Goal: Information Seeking & Learning: Learn about a topic

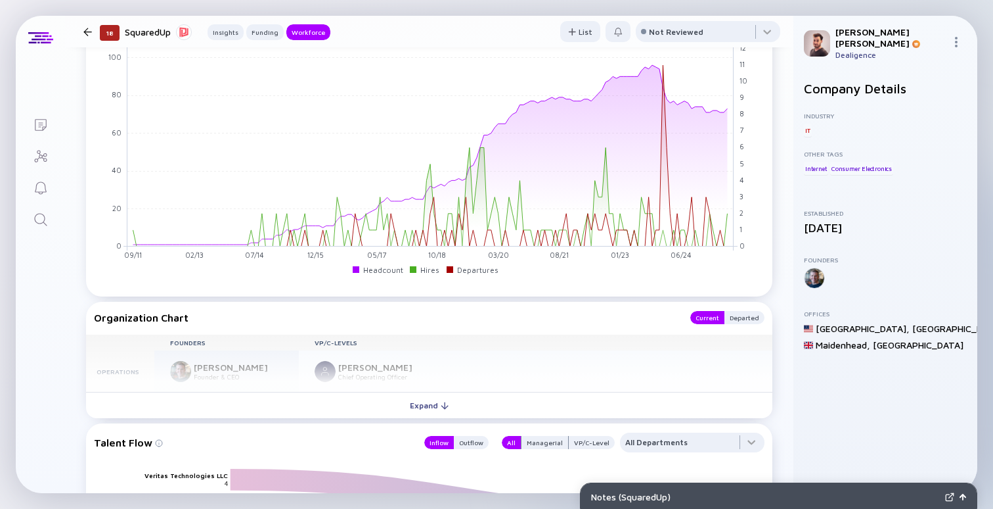
scroll to position [892, 0]
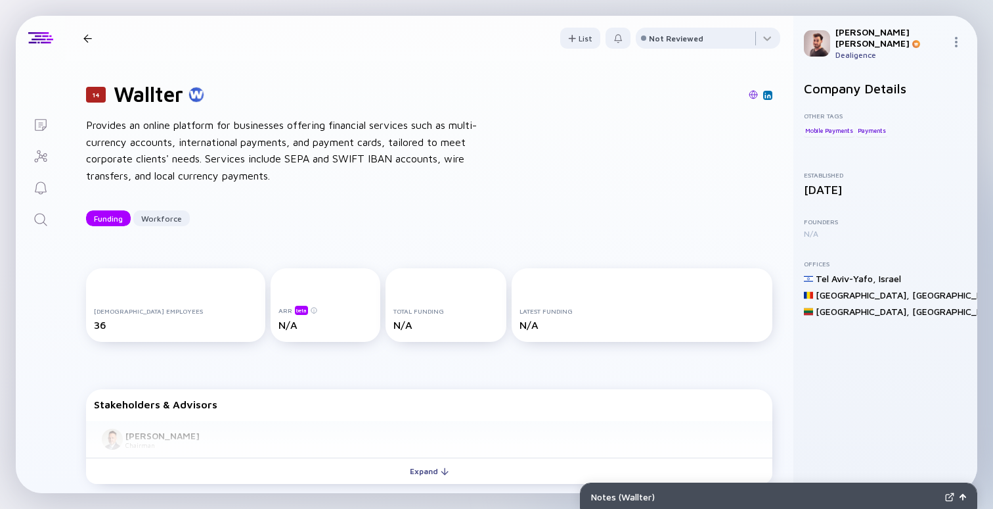
click at [309, 147] on div "Provides an online platform for businesses offering financial services such as …" at bounding box center [296, 150] width 420 height 67
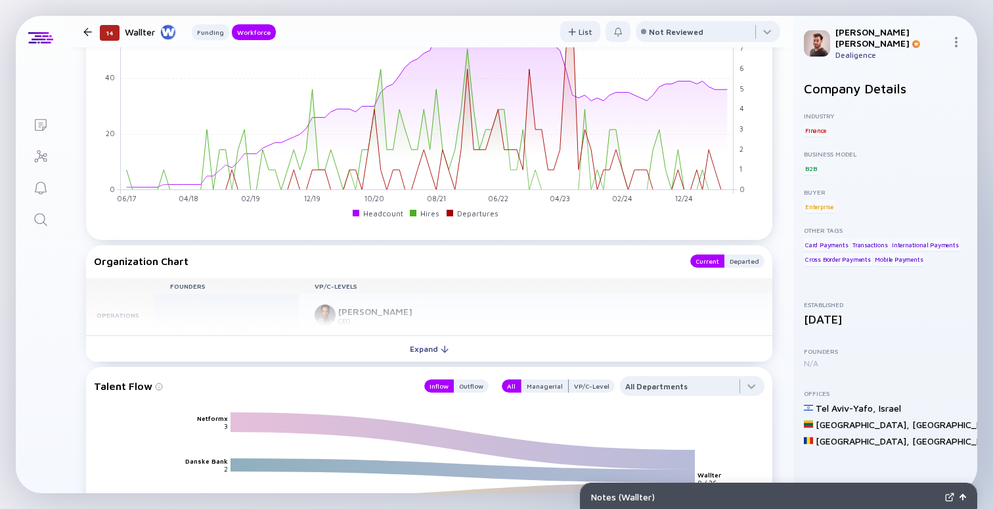
scroll to position [955, 0]
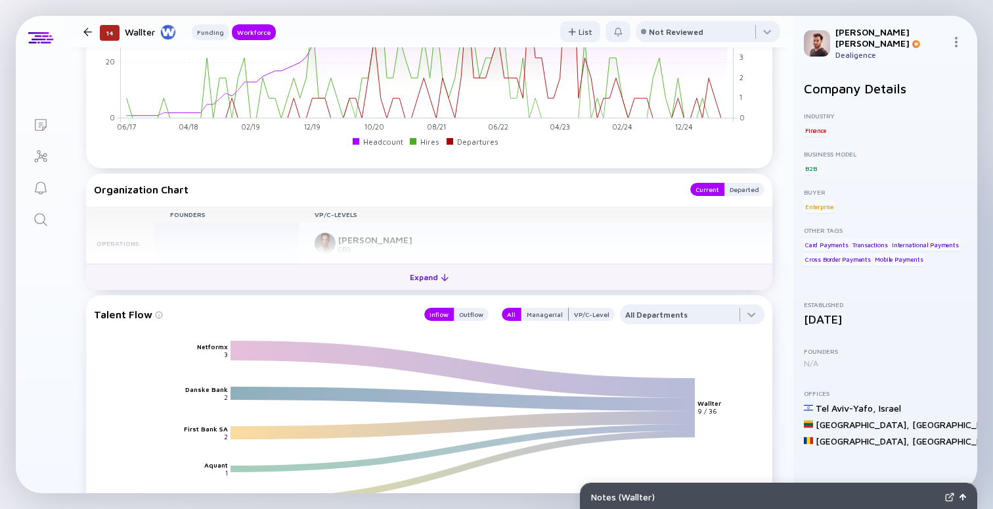
click at [351, 280] on button "Expand" at bounding box center [429, 276] width 687 height 26
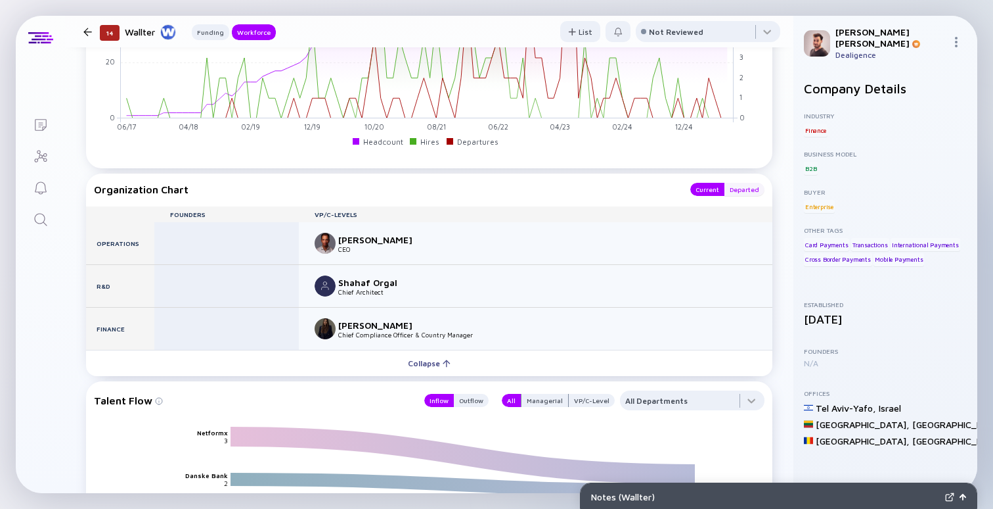
click at [747, 194] on div "Departed" at bounding box center [745, 189] width 40 height 13
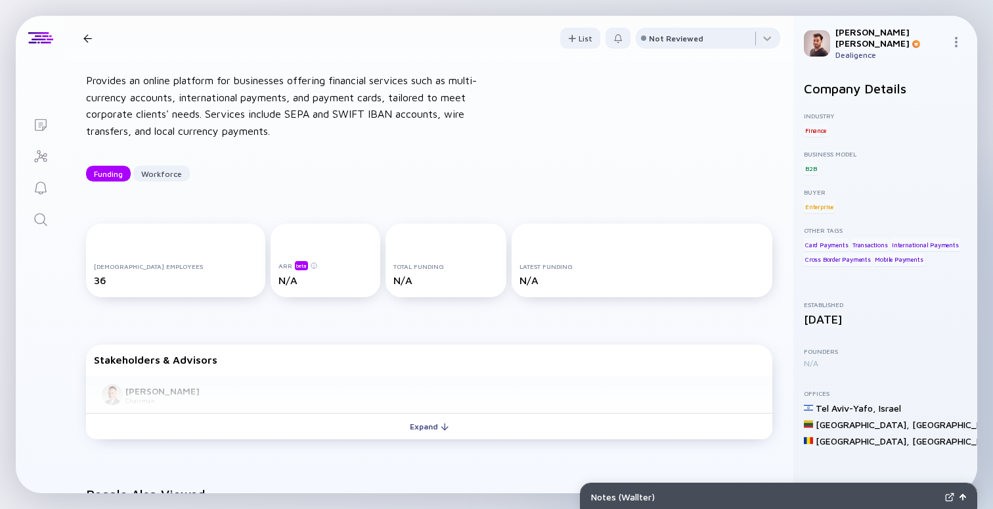
scroll to position [0, 0]
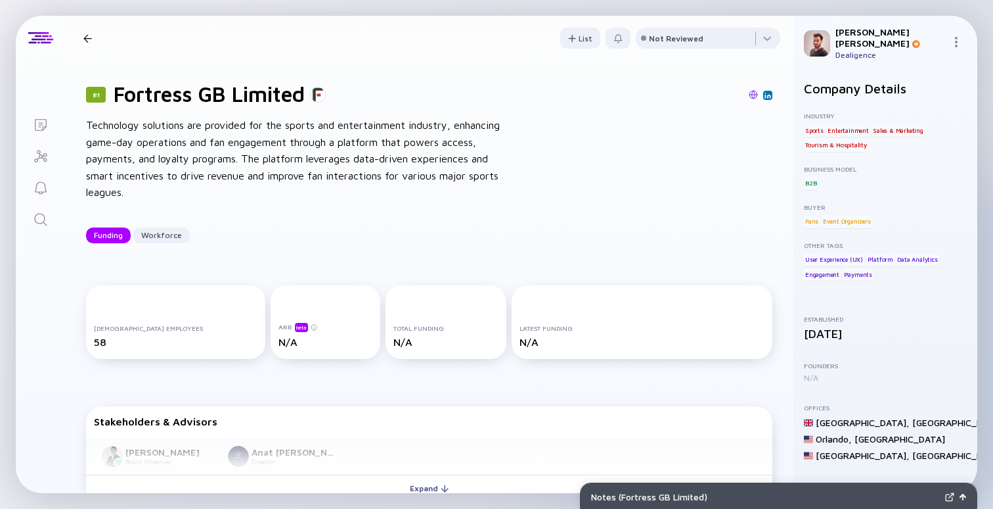
click at [865, 187] on div "Industry Sports Entertainment Sales & Marketing Tourism & Hospitality Business …" at bounding box center [885, 196] width 163 height 169
click at [518, 121] on div "10 Fortress GB Limited Technology solutions are provided for the sports and ent…" at bounding box center [429, 162] width 729 height 204
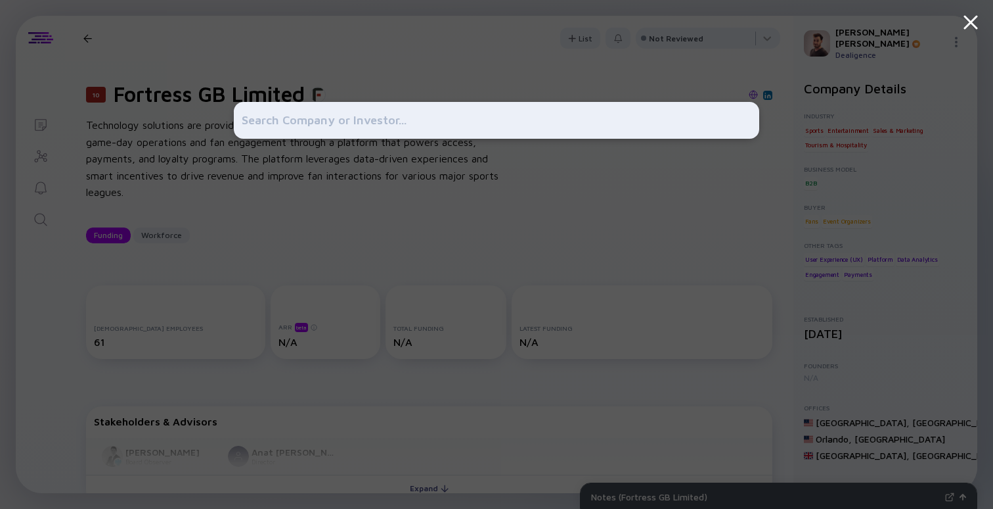
click at [510, 162] on div at bounding box center [497, 254] width 526 height 509
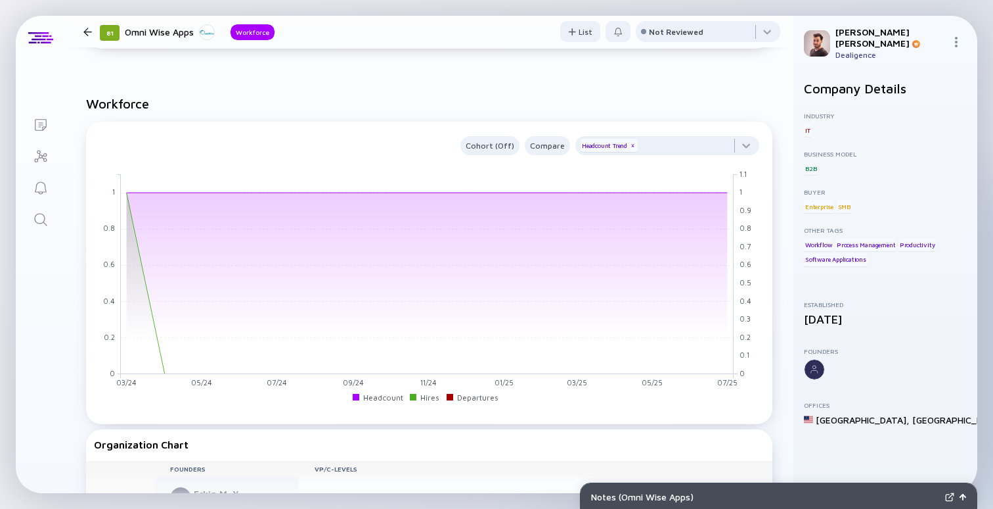
scroll to position [760, 0]
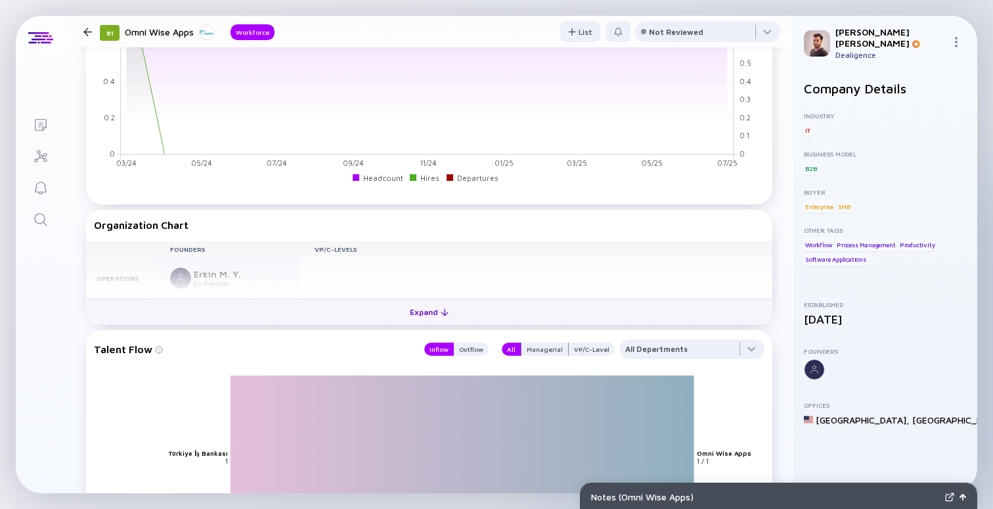
click at [442, 320] on div "Expand" at bounding box center [429, 312] width 55 height 20
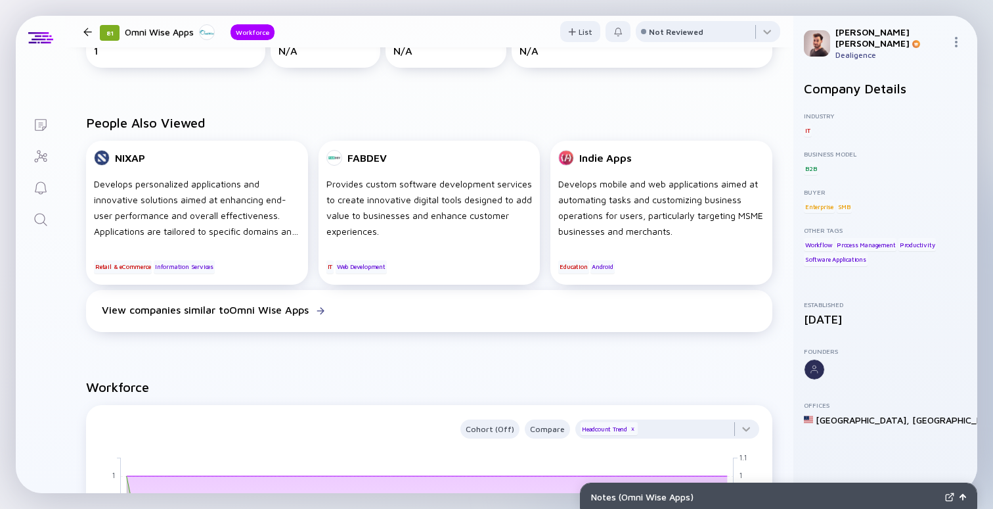
scroll to position [0, 0]
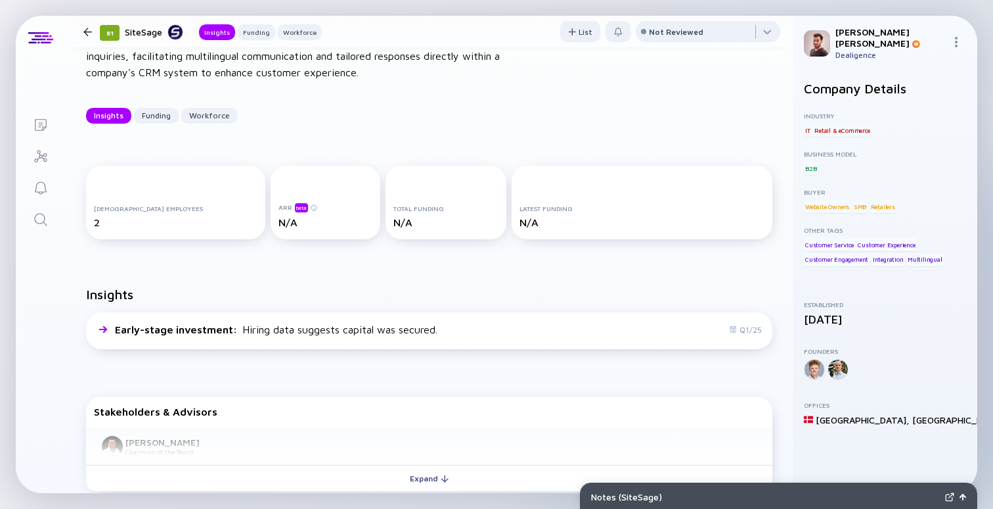
scroll to position [106, 0]
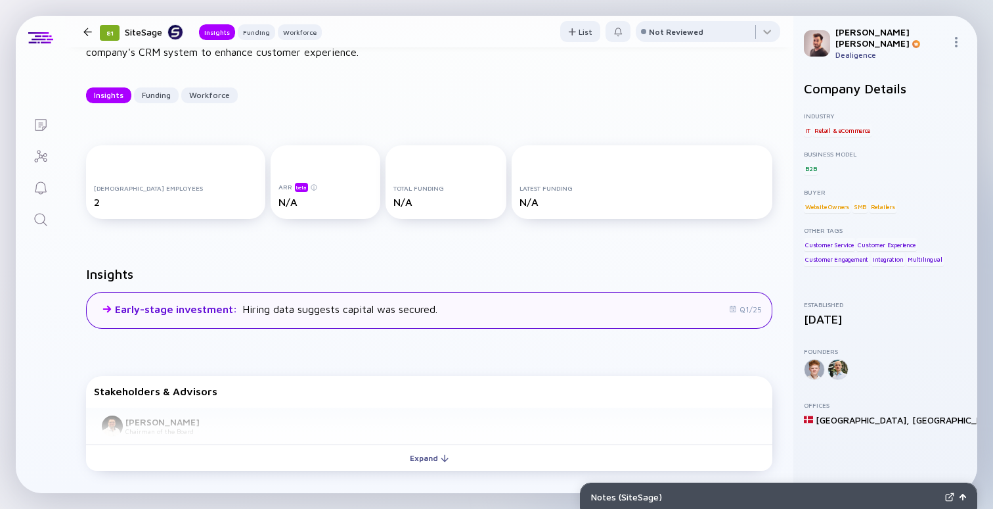
click at [484, 307] on div "Early-stage investment : Hiring data suggests capital was secured. Q1/25" at bounding box center [429, 310] width 687 height 37
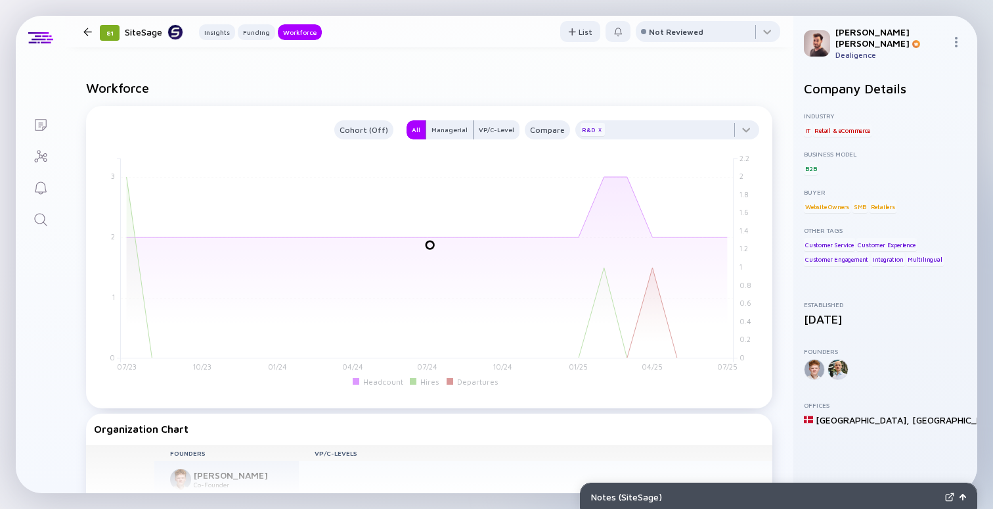
scroll to position [808, 0]
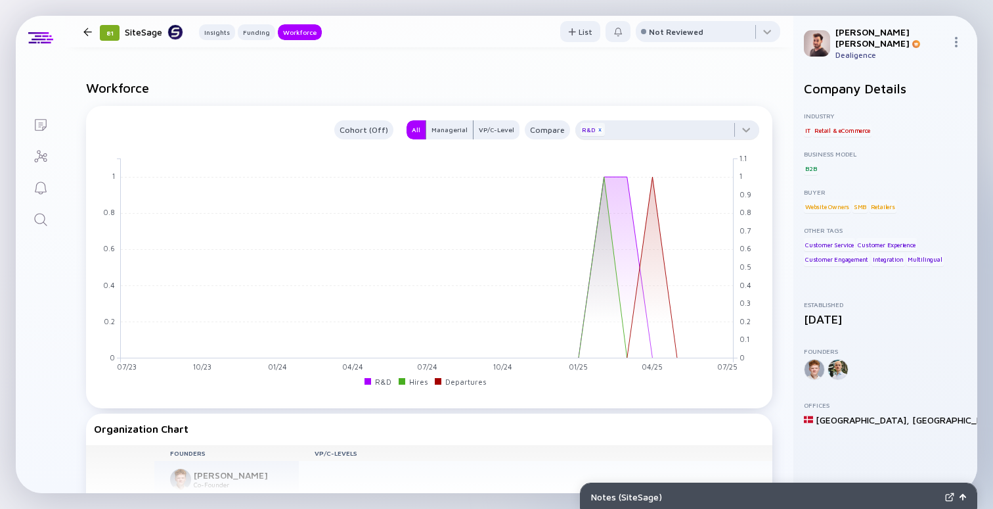
click at [600, 131] on div "x" at bounding box center [600, 130] width 8 height 8
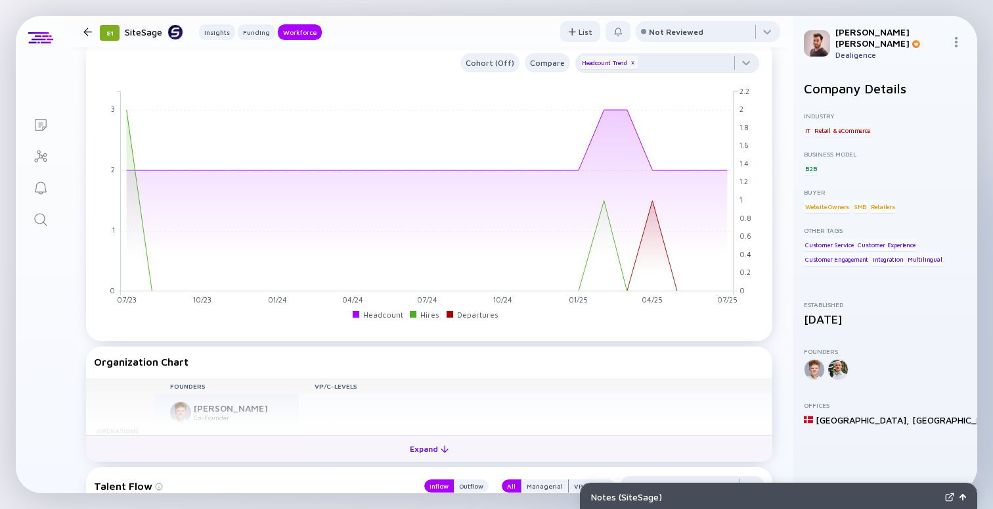
click at [376, 453] on button "Expand" at bounding box center [429, 448] width 687 height 26
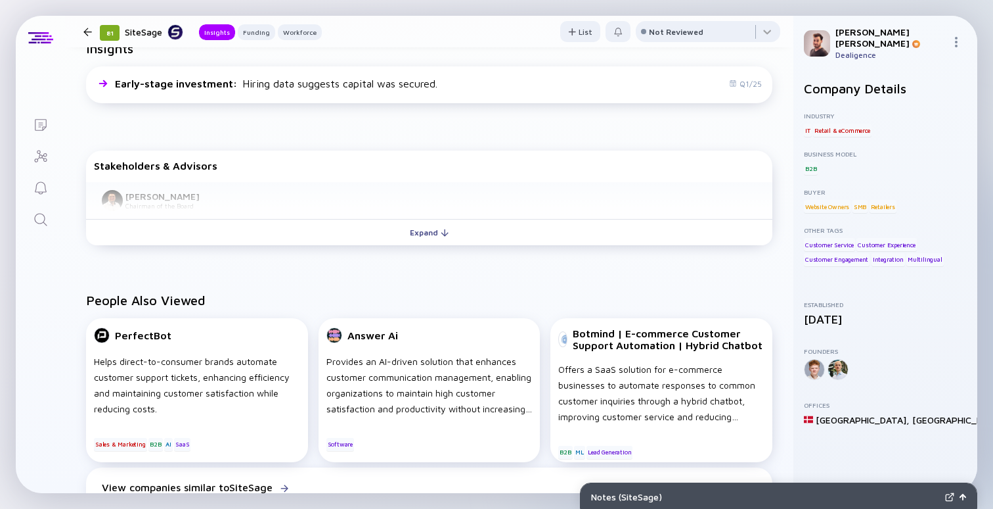
scroll to position [380, 0]
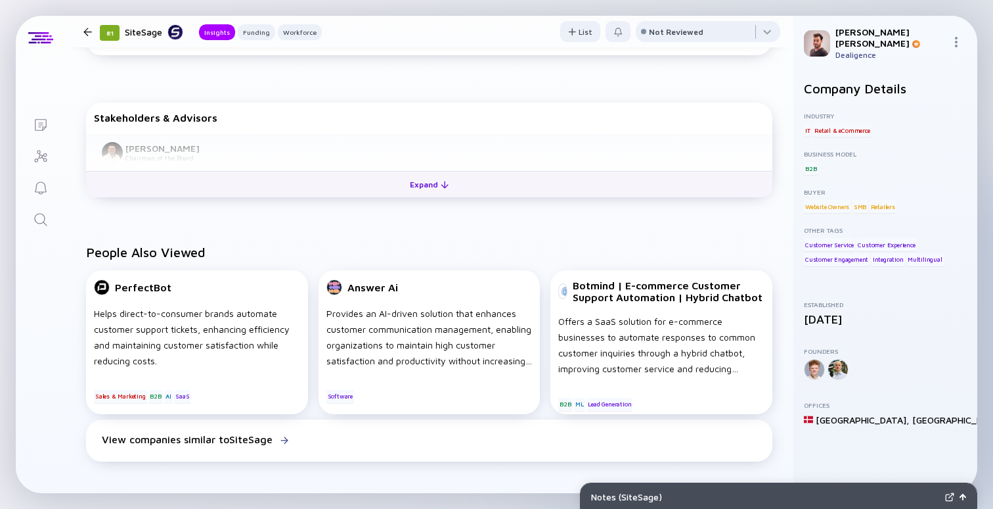
click at [338, 194] on button "Expand" at bounding box center [429, 184] width 687 height 26
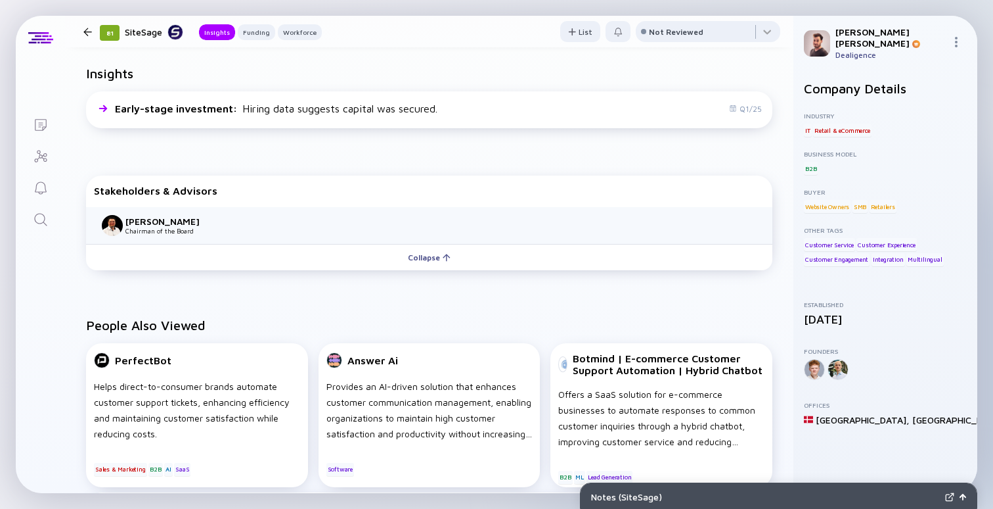
scroll to position [0, 0]
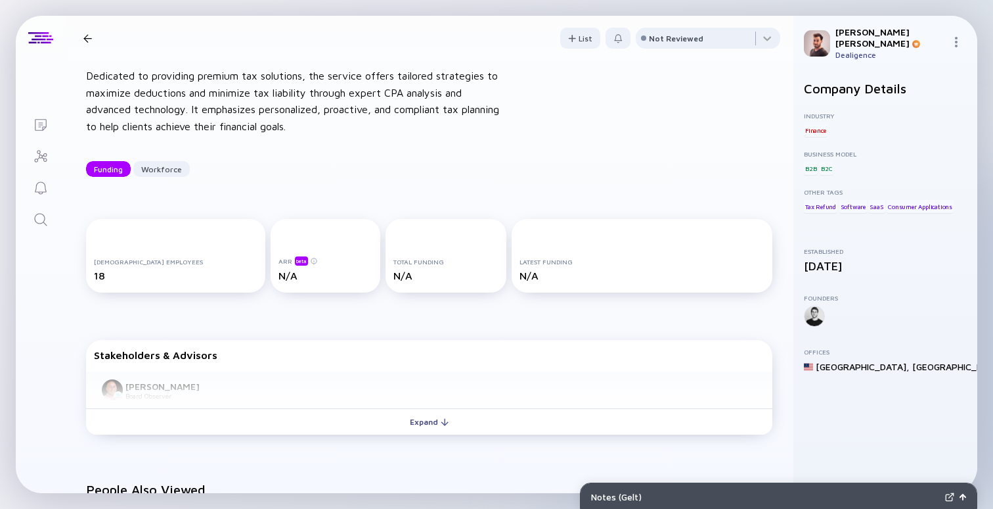
scroll to position [51, 0]
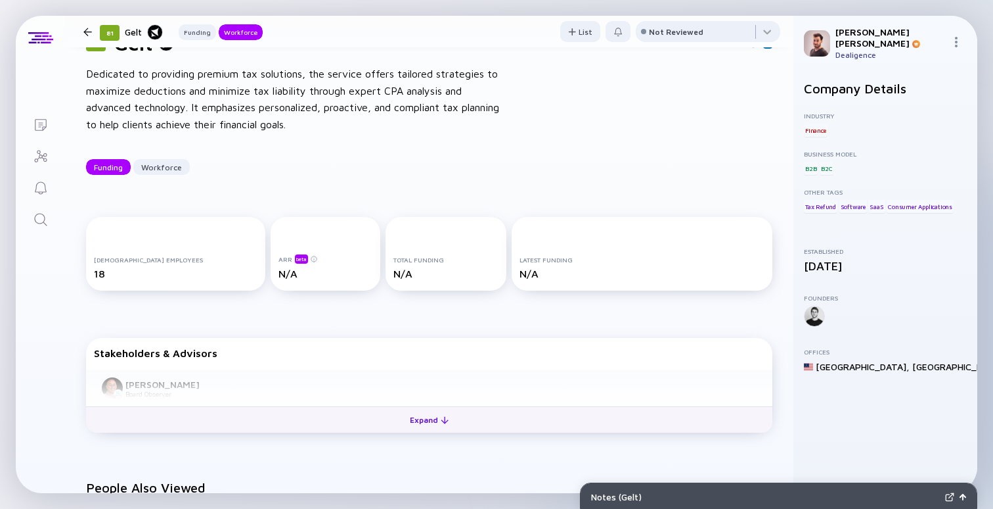
click at [352, 413] on button "Expand" at bounding box center [429, 419] width 687 height 26
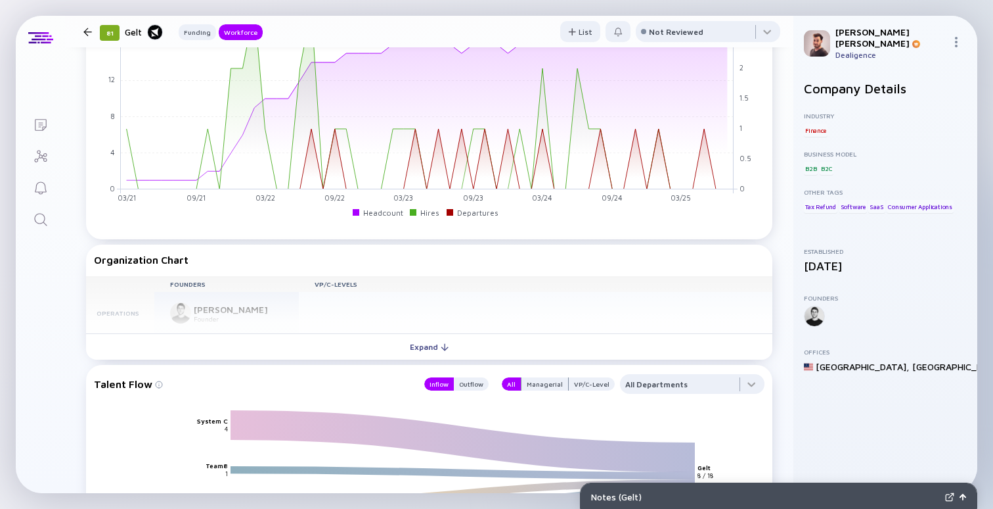
scroll to position [920, 0]
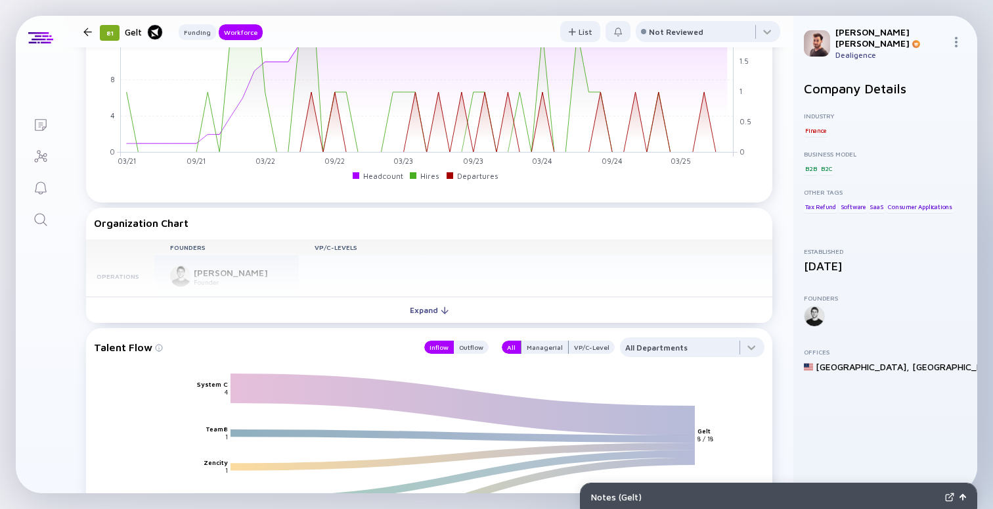
click at [242, 294] on div "Founders VP/C-Levels Operations Tal B. Founder" at bounding box center [429, 268] width 687 height 58
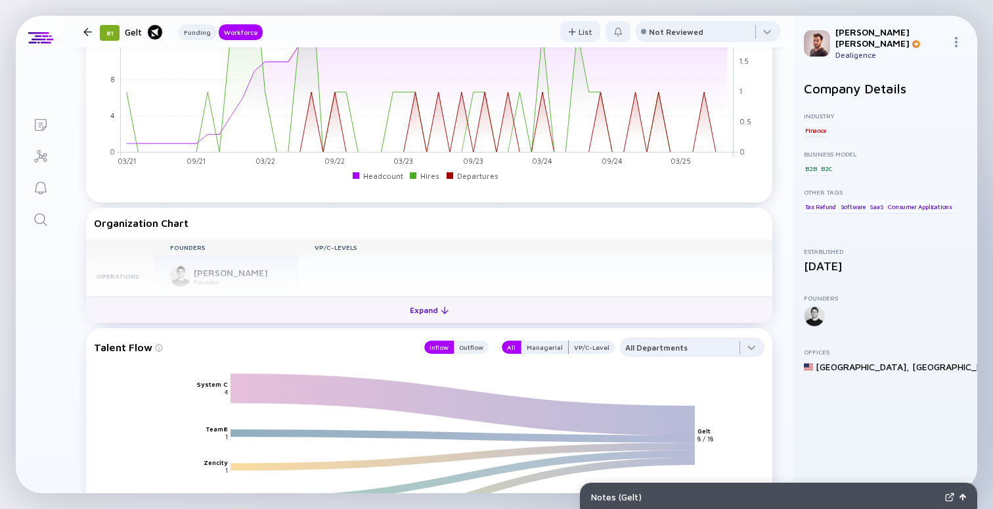
click at [233, 315] on button "Expand" at bounding box center [429, 309] width 687 height 26
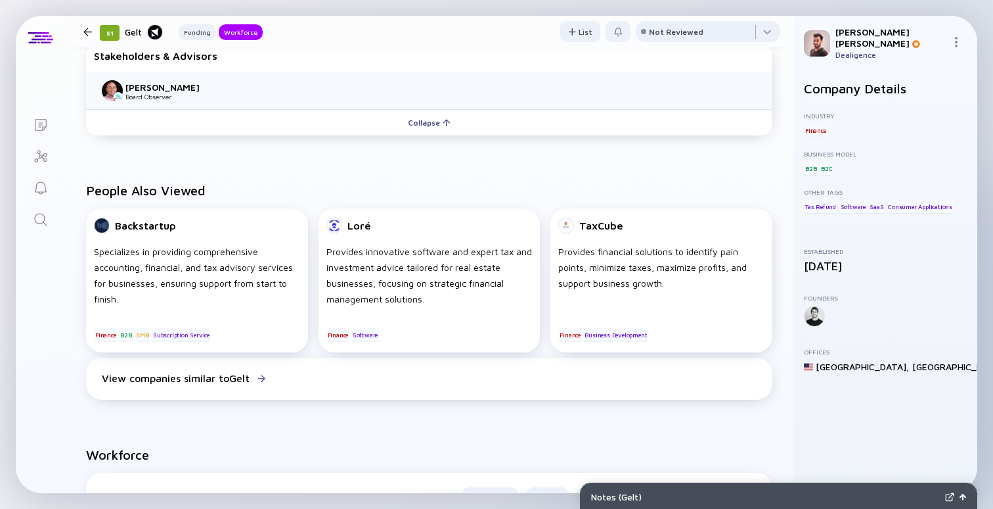
scroll to position [0, 0]
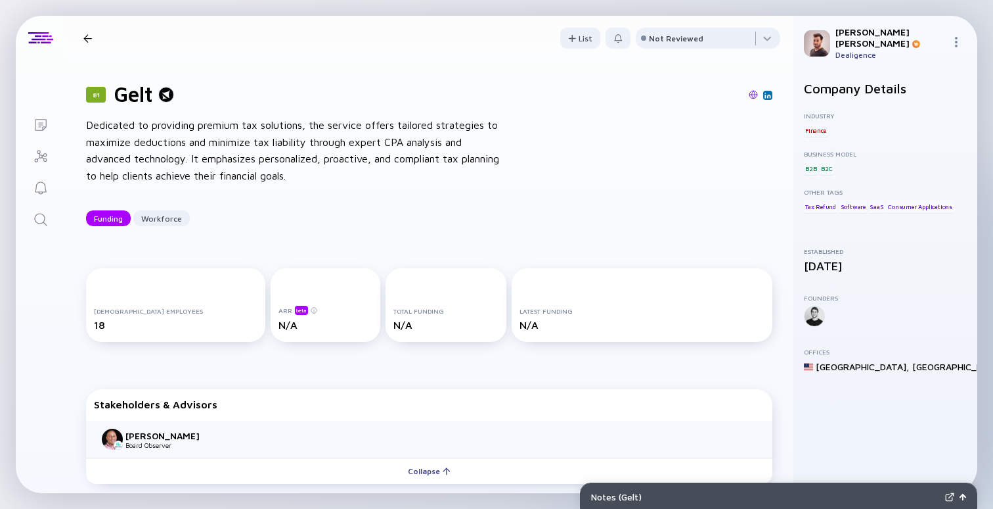
click at [758, 96] on img at bounding box center [753, 94] width 9 height 9
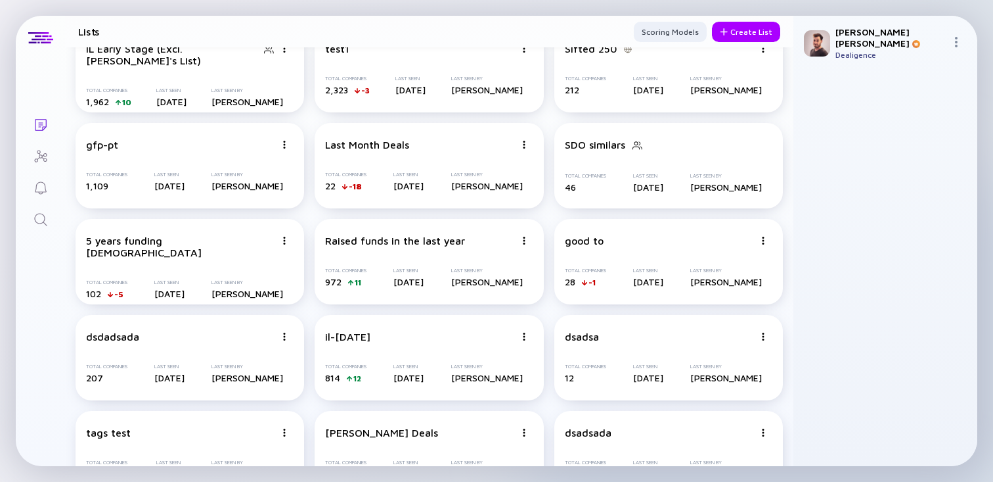
scroll to position [1099, 0]
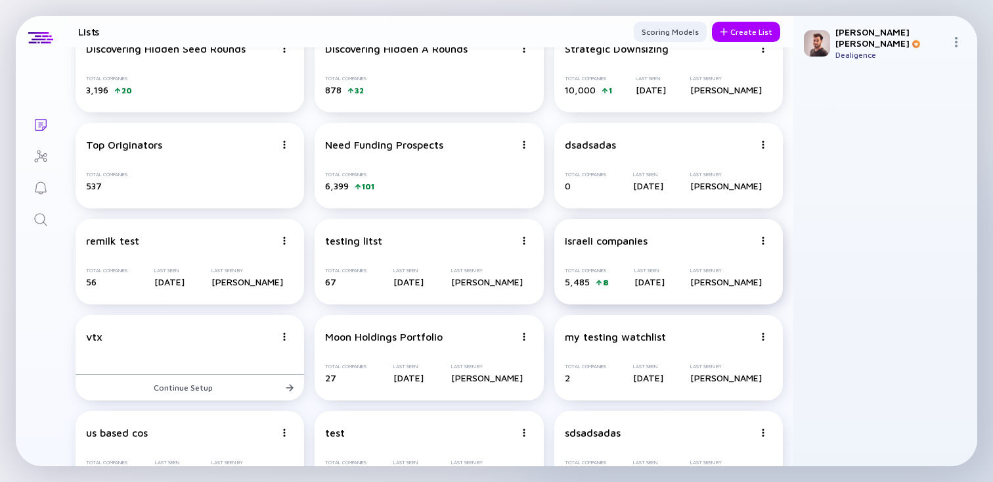
click at [654, 254] on div "israeli companies Total Companies 5,485 8 Last Seen [DATE] Last Seen By [PERSON…" at bounding box center [669, 261] width 229 height 85
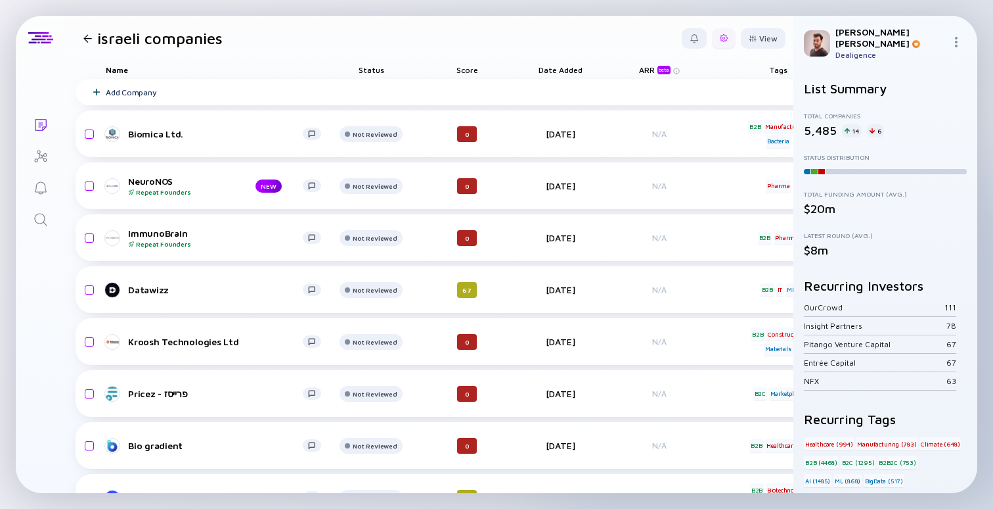
click at [730, 39] on div at bounding box center [724, 38] width 24 height 20
click at [659, 142] on div "Edit Filter" at bounding box center [684, 144] width 82 height 26
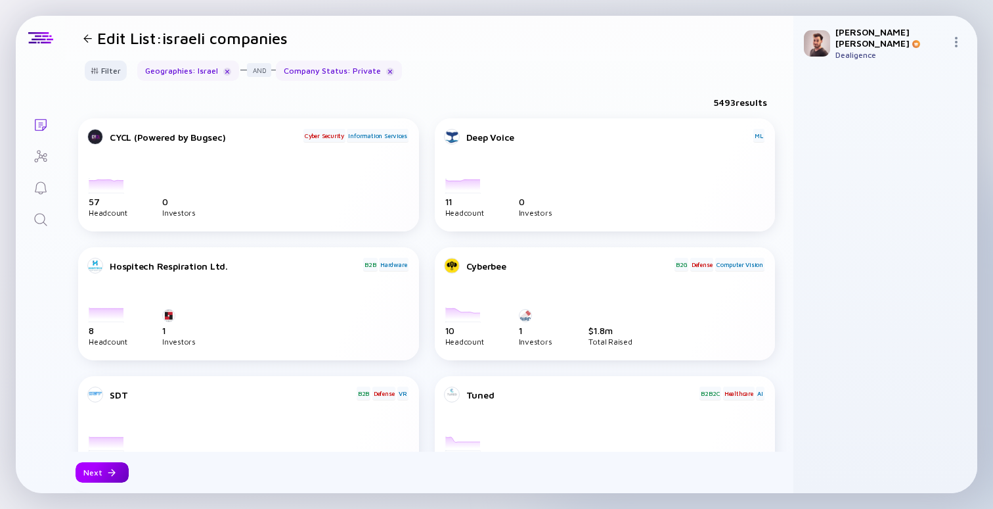
click at [112, 470] on div at bounding box center [112, 472] width 8 height 8
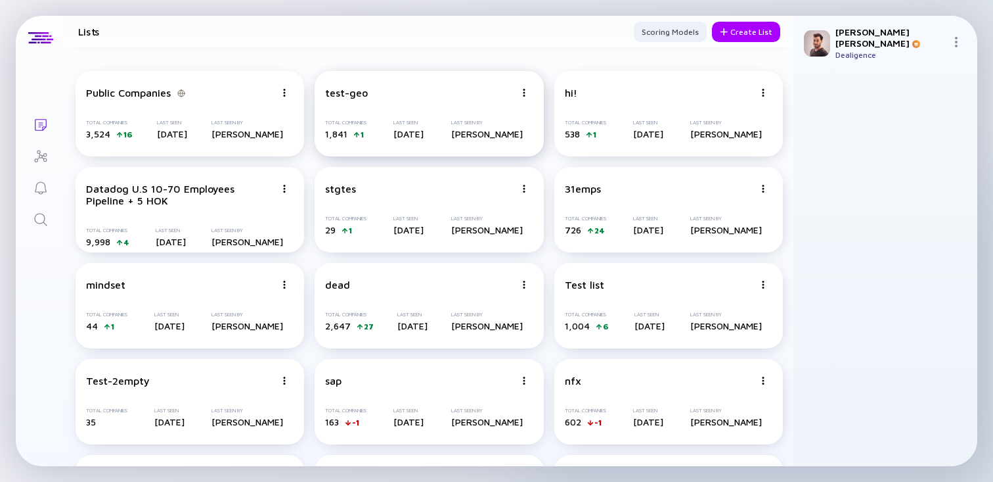
scroll to position [1867, 0]
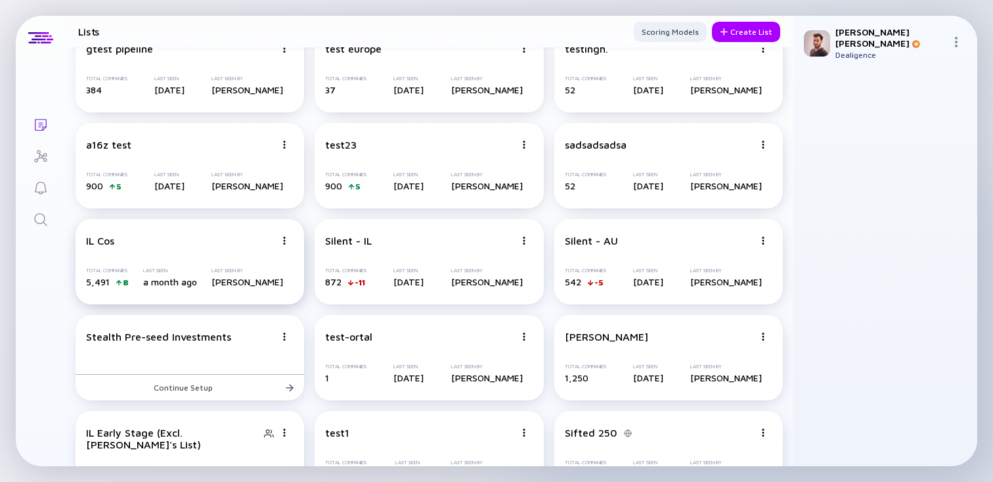
click at [205, 250] on div "IL Cos Total Companies 5,491 8 Last Seen a month ago Last Seen By Gil Berger" at bounding box center [190, 261] width 229 height 85
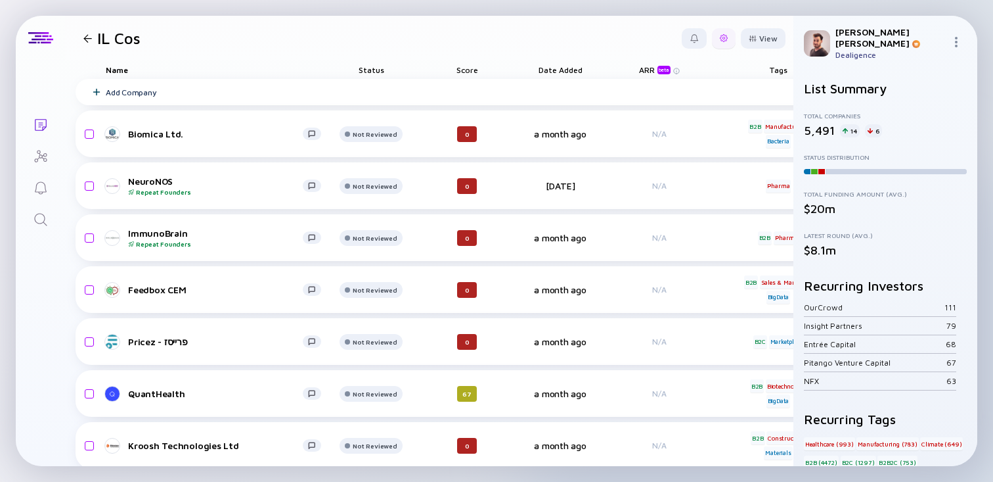
click at [727, 40] on div at bounding box center [724, 38] width 8 height 8
click at [691, 150] on div "Edit Filter" at bounding box center [684, 144] width 82 height 26
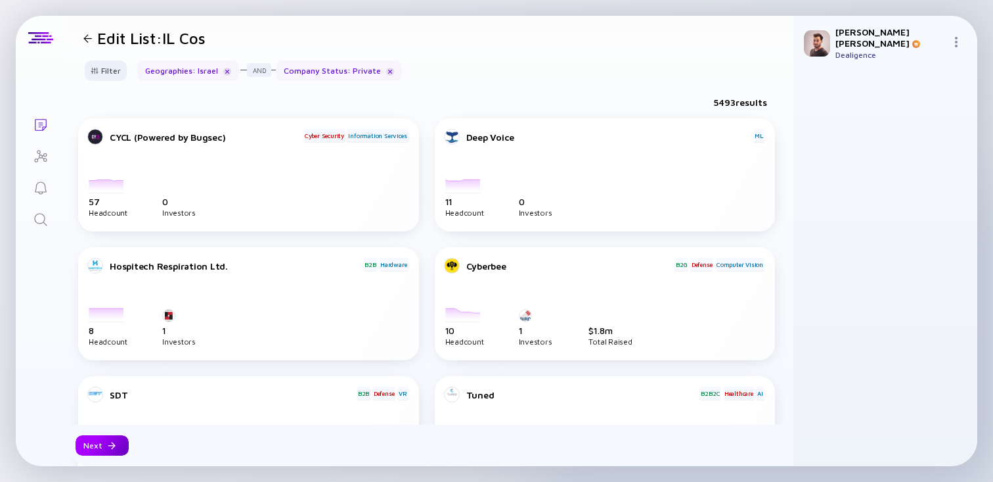
click at [99, 450] on div "Next" at bounding box center [102, 445] width 53 height 20
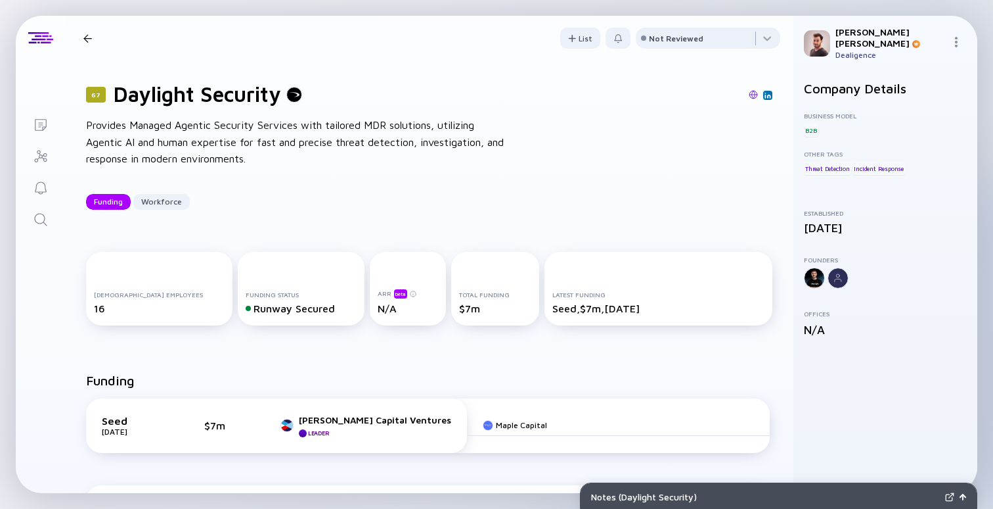
click at [329, 140] on div "Provides Managed Agentic Security Services with tailored MDR solutions, utilizi…" at bounding box center [296, 142] width 420 height 51
click at [329, 141] on div "Provides Managed Agentic Security Services with tailored MDR solutions, utilizi…" at bounding box center [296, 142] width 420 height 51
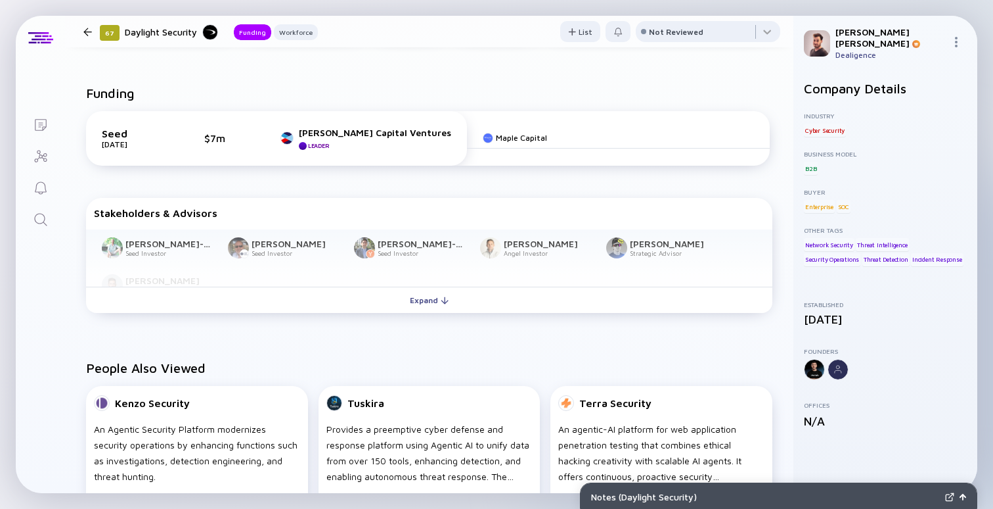
scroll to position [294, 0]
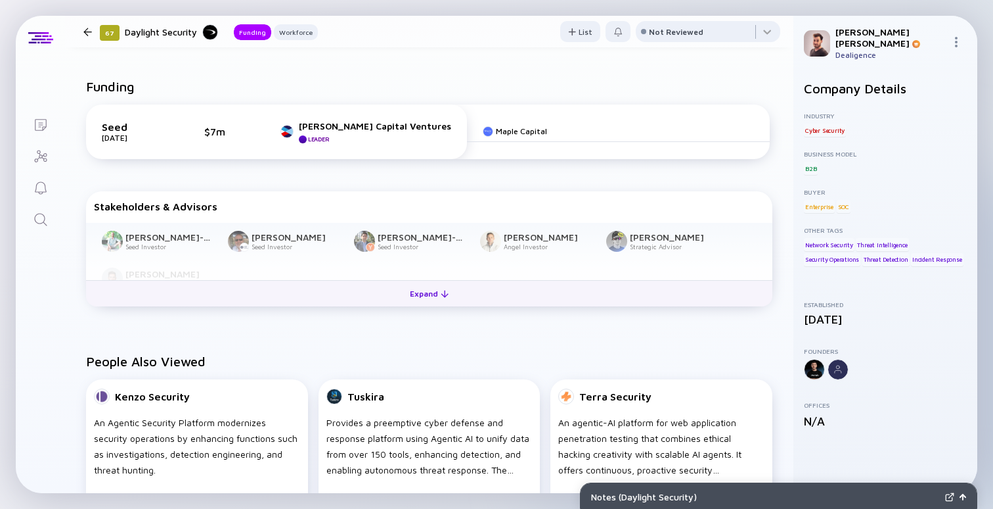
click at [399, 296] on button "Expand" at bounding box center [429, 293] width 687 height 26
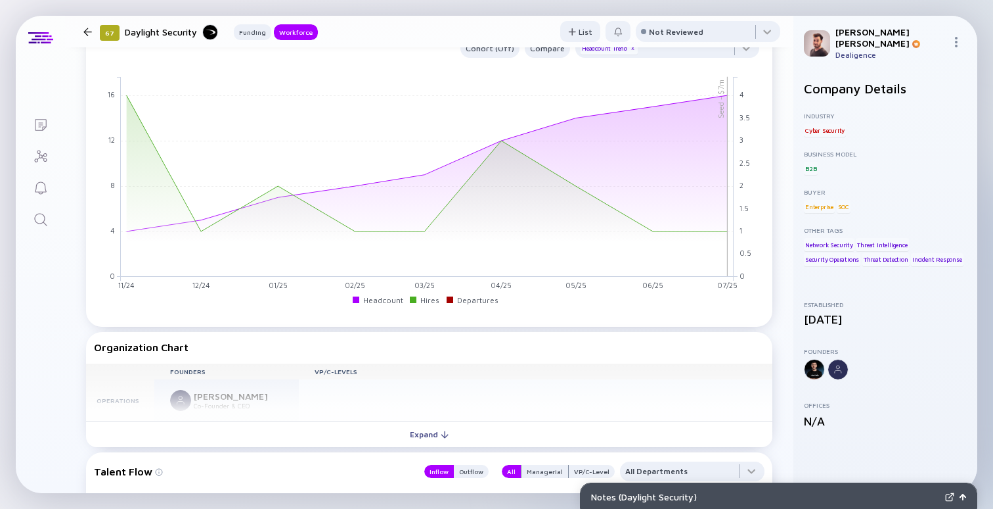
scroll to position [930, 0]
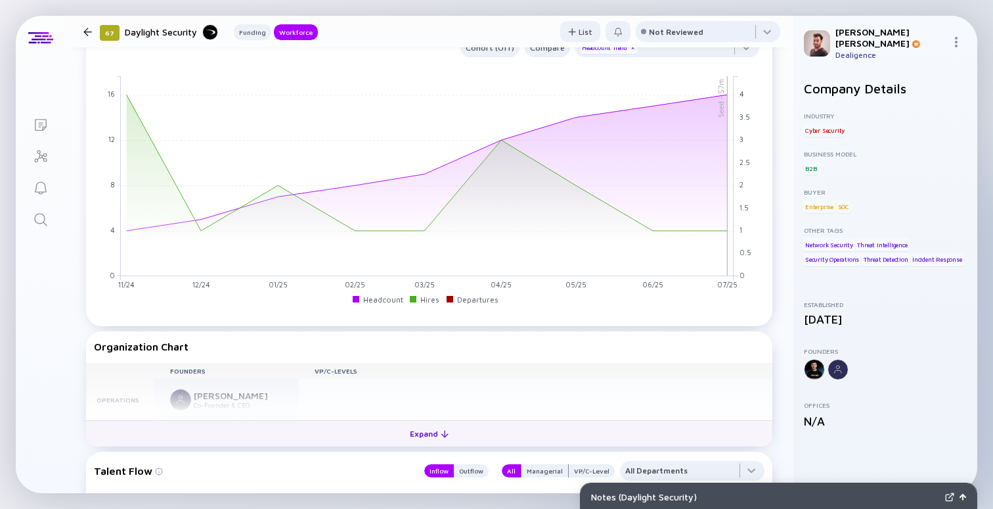
click at [275, 428] on button "Expand" at bounding box center [429, 433] width 687 height 26
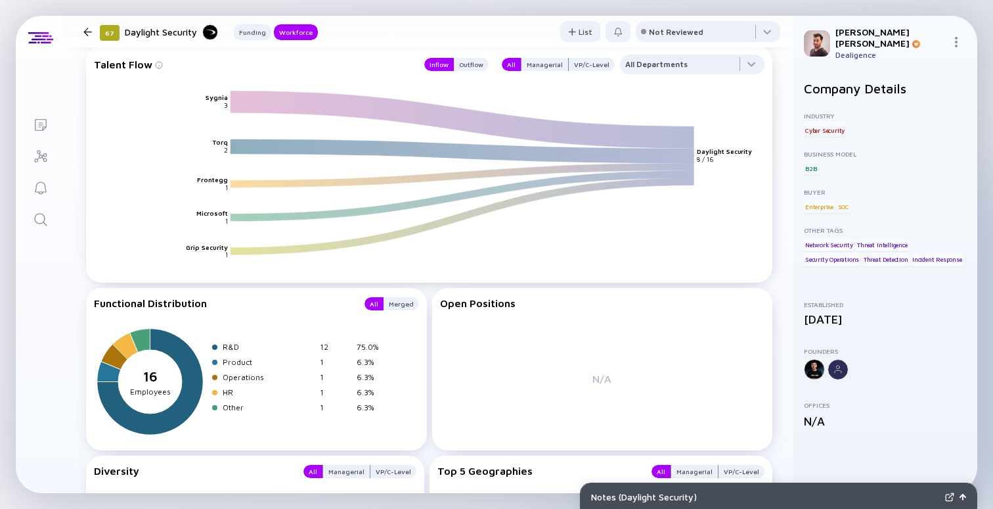
scroll to position [1348, 0]
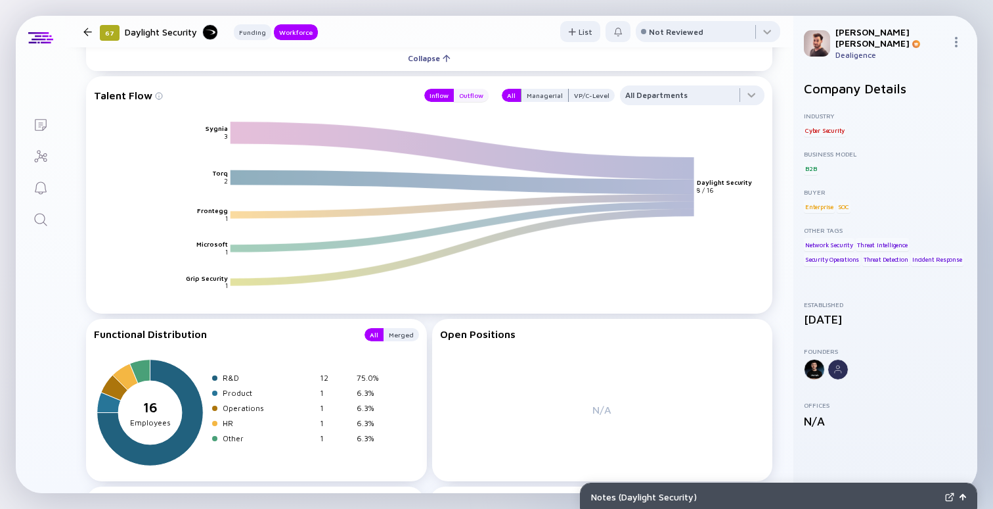
click at [465, 102] on div "Outflow" at bounding box center [471, 95] width 35 height 13
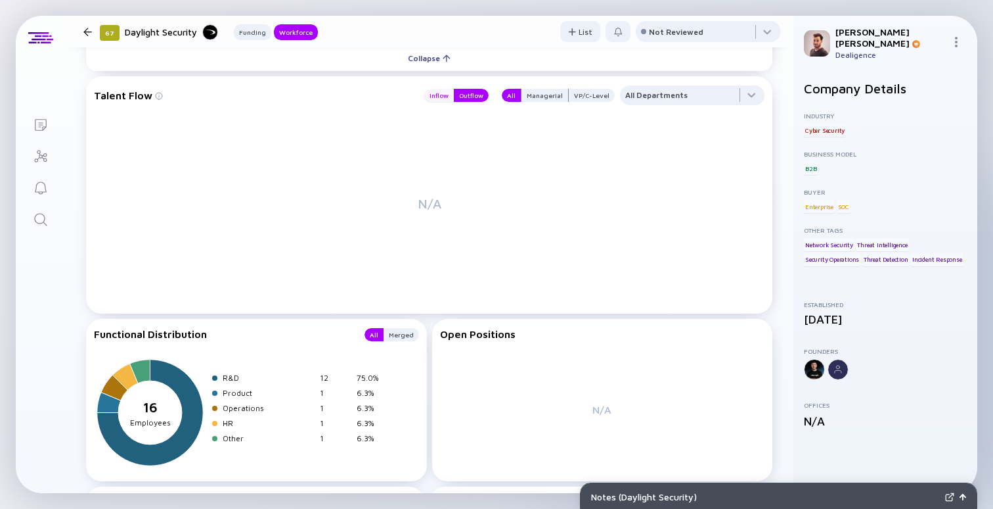
click at [444, 101] on div "Inflow" at bounding box center [439, 95] width 30 height 13
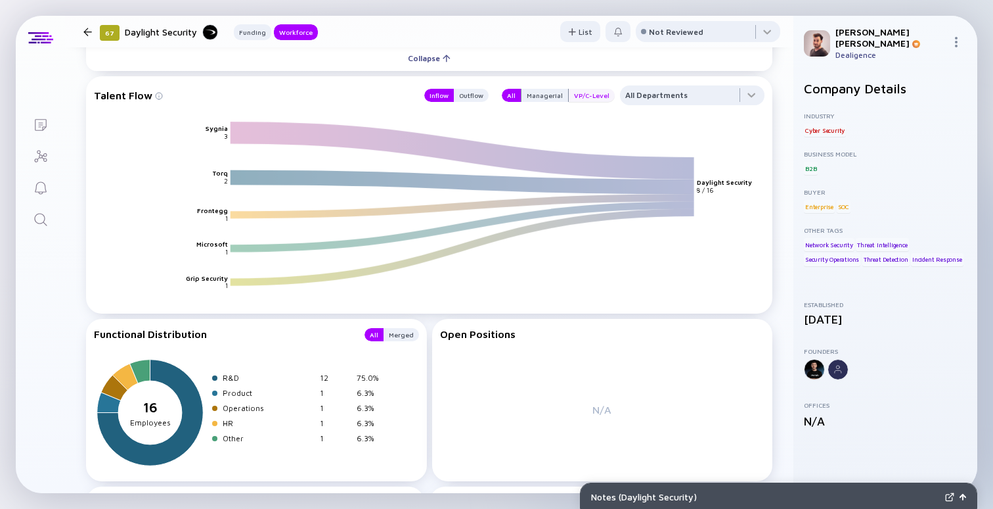
click at [583, 99] on div "VP/C-Level" at bounding box center [592, 95] width 46 height 13
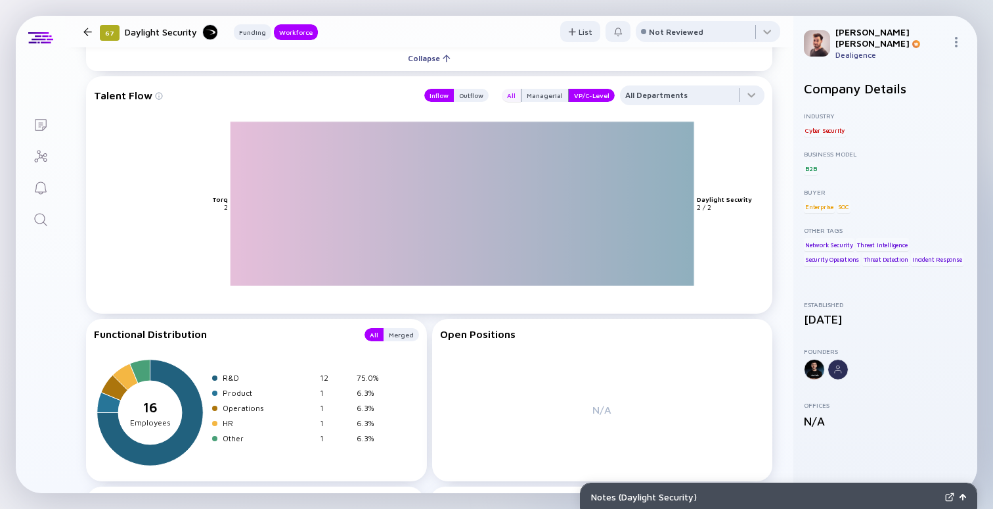
click at [512, 99] on div "All" at bounding box center [511, 95] width 19 height 13
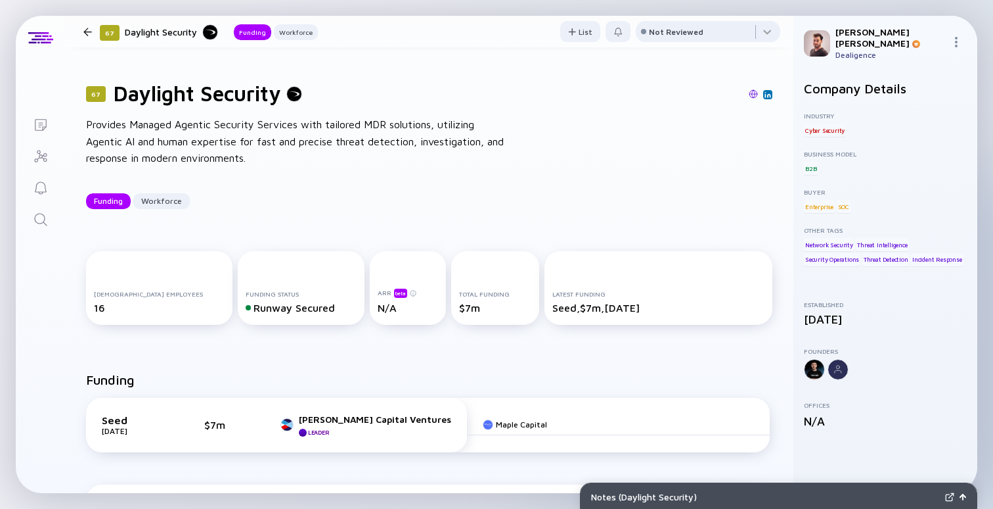
scroll to position [0, 0]
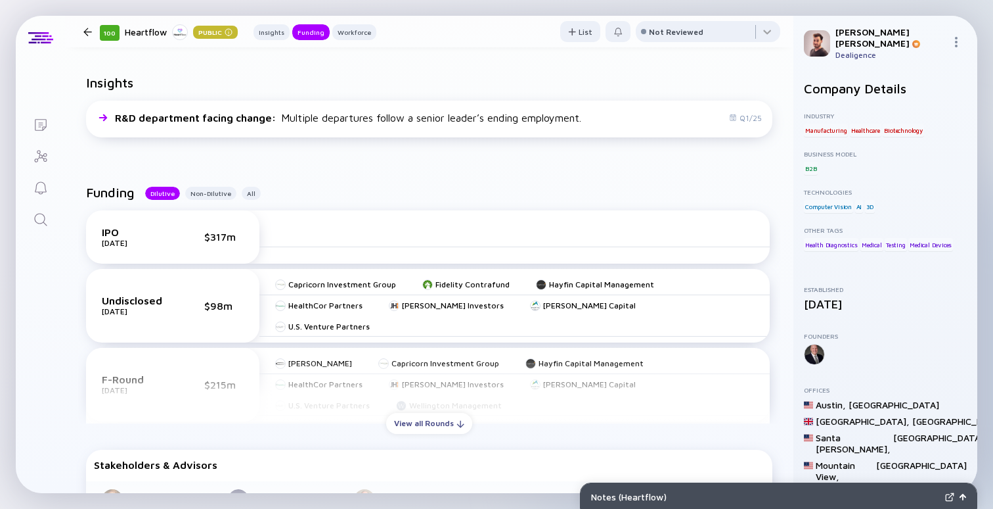
scroll to position [265, 0]
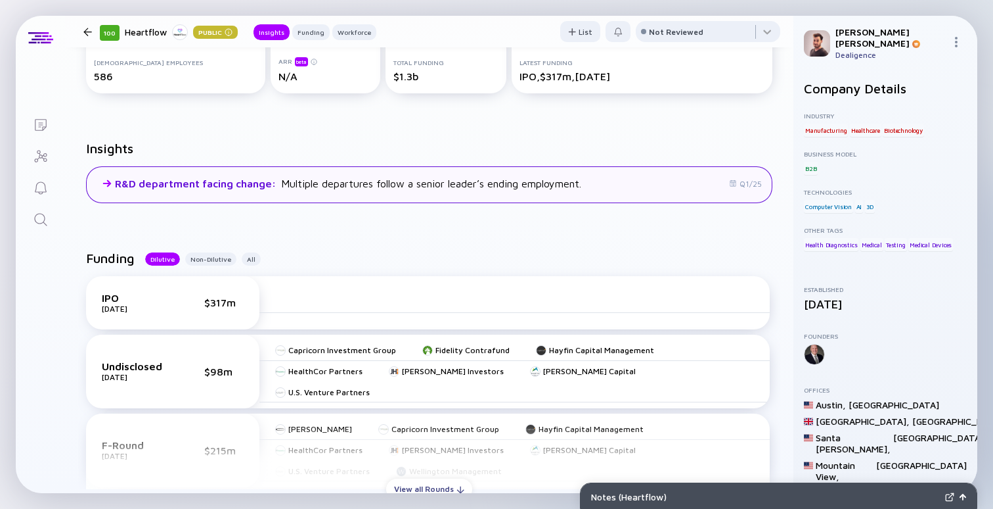
click at [294, 179] on div "R&D department facing change : Multiple departures follow a senior leader’s end…" at bounding box center [348, 183] width 466 height 12
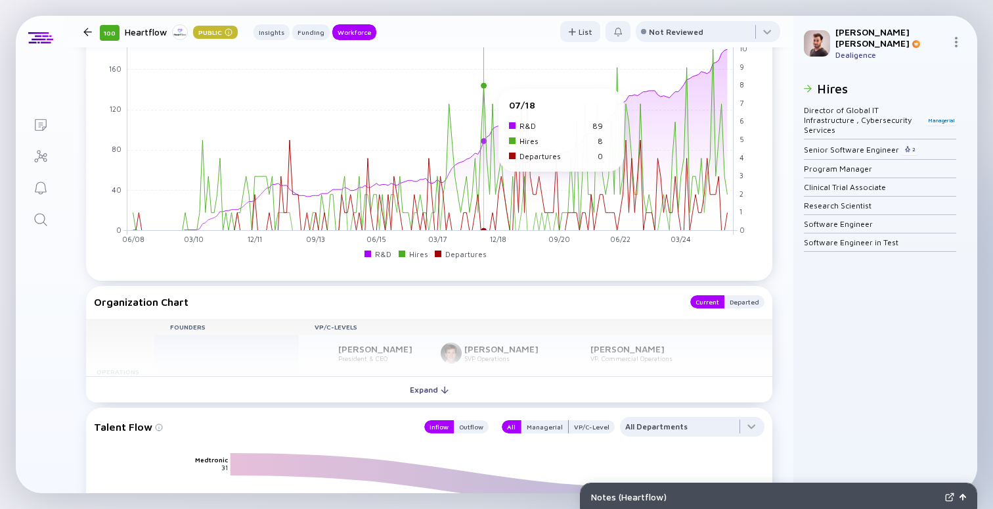
scroll to position [1412, 0]
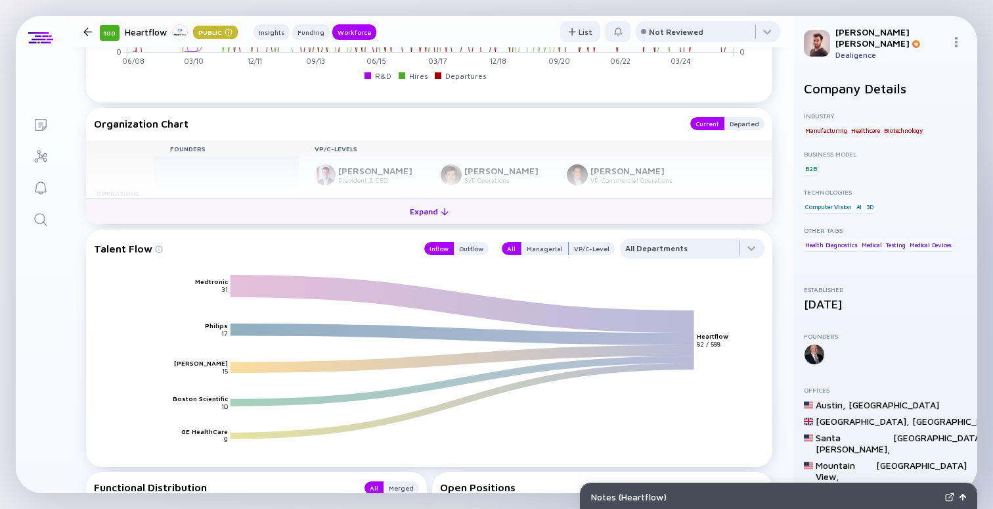
click at [429, 212] on div "Expand" at bounding box center [429, 211] width 55 height 20
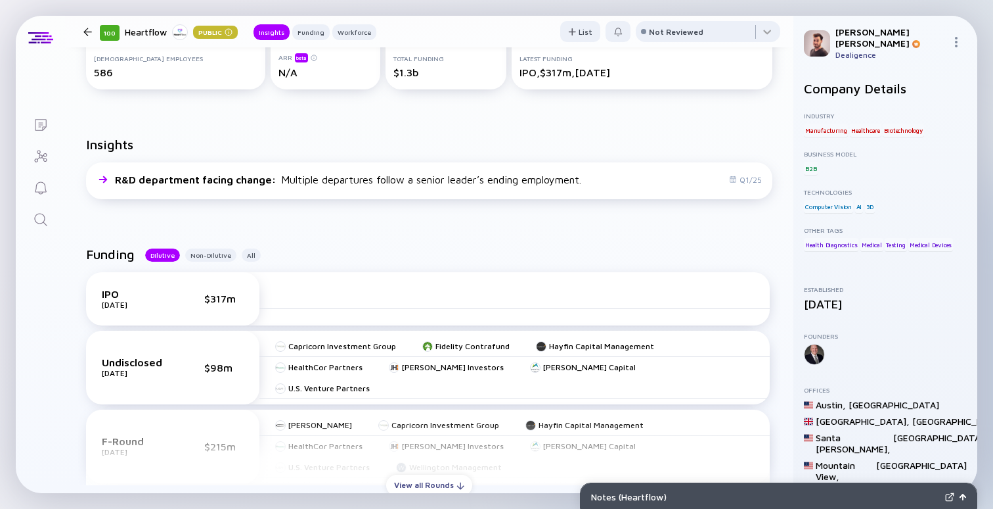
scroll to position [0, 0]
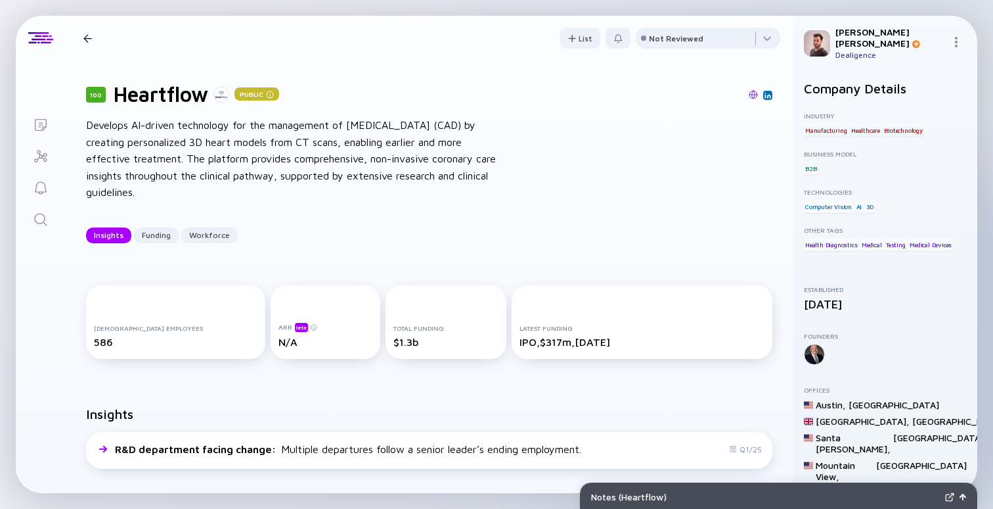
click at [590, 97] on div at bounding box center [532, 95] width 480 height 12
